Goal: Check status: Check status

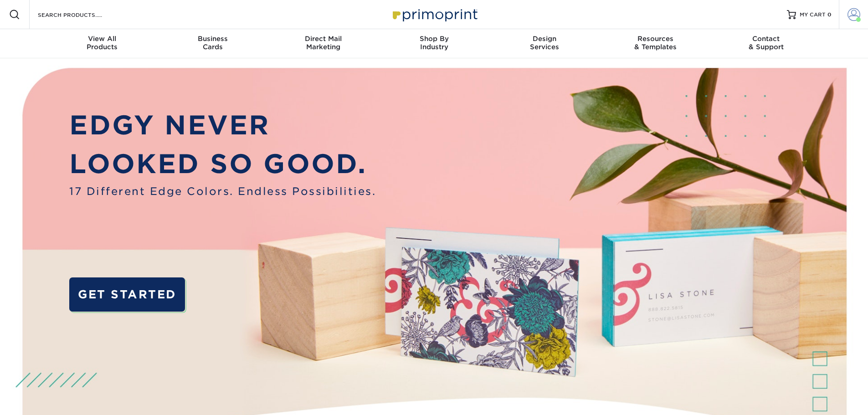
click at [849, 15] on span at bounding box center [853, 14] width 13 height 13
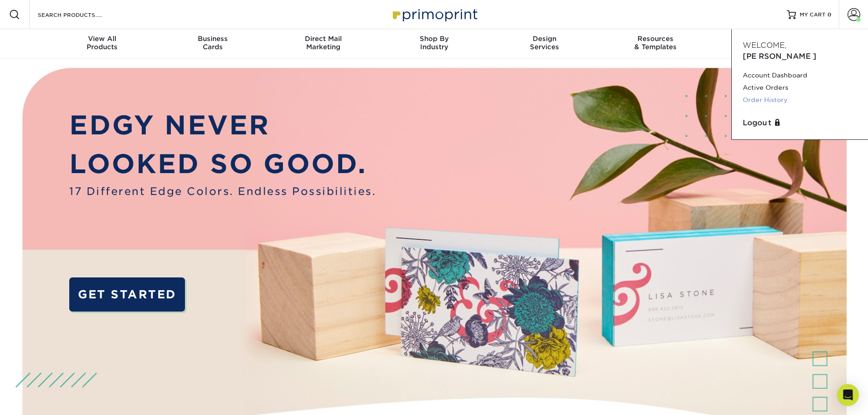
click at [778, 106] on link "Order History" at bounding box center [799, 100] width 114 height 12
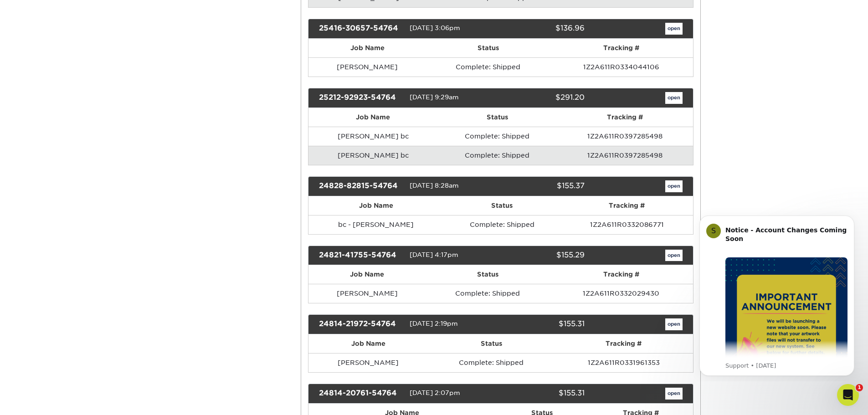
scroll to position [182, 0]
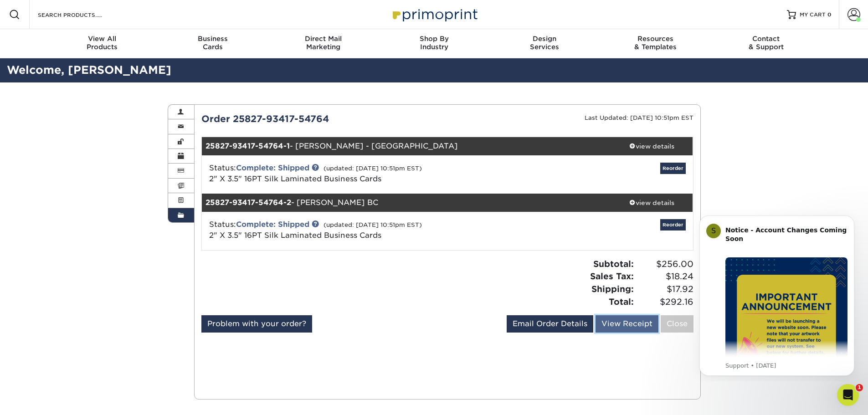
click at [603, 332] on link "View Receipt" at bounding box center [626, 323] width 63 height 17
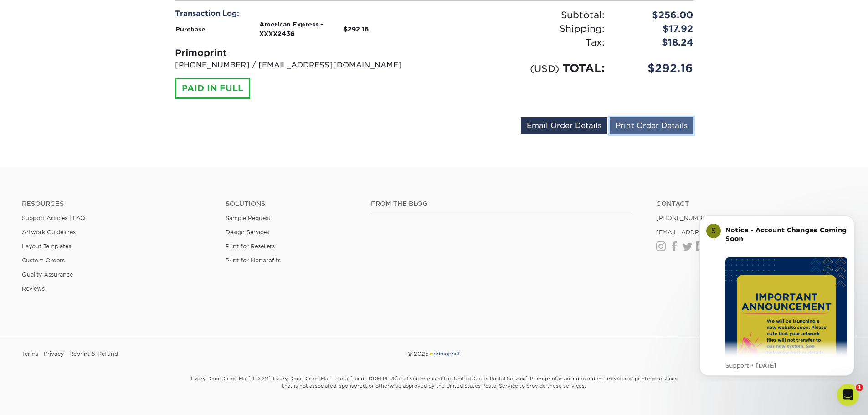
click at [652, 134] on link "Print Order Details" at bounding box center [651, 125] width 84 height 17
